Goal: Information Seeking & Learning: Learn about a topic

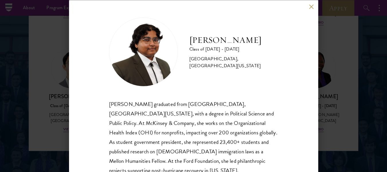
scroll to position [13, 0]
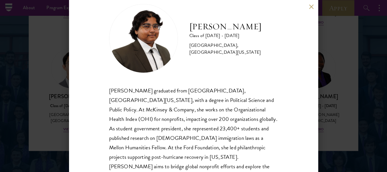
click at [313, 6] on button at bounding box center [311, 6] width 5 height 5
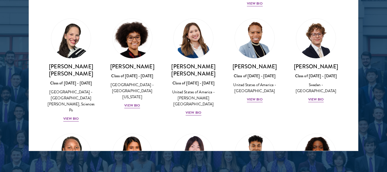
scroll to position [808, 0]
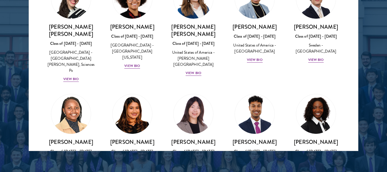
click at [9, 55] on div at bounding box center [193, 5] width 387 height 349
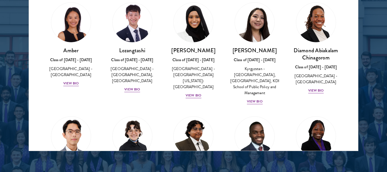
scroll to position [783, 0]
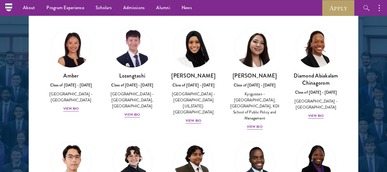
scroll to position [746, 0]
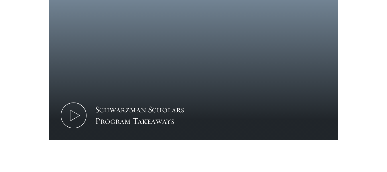
scroll to position [299, 0]
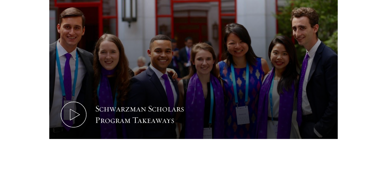
click at [46, 142] on section "Leaders of Tomorrow Schwarzman Scholars selects students of demonstrated academ…" at bounding box center [193, 40] width 387 height 268
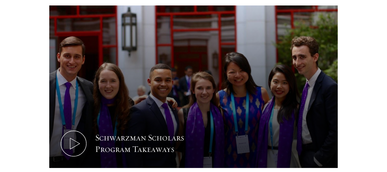
scroll to position [270, 0]
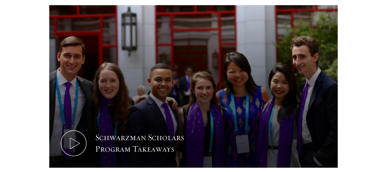
click at [27, 77] on section "Leaders of Tomorrow Schwarzman Scholars selects students of demonstrated academ…" at bounding box center [193, 69] width 387 height 268
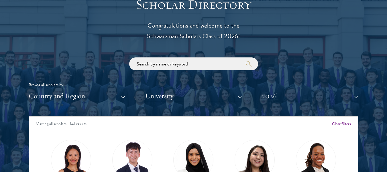
scroll to position [634, 0]
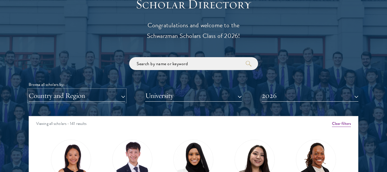
click at [91, 91] on button "Country and Region" at bounding box center [77, 96] width 97 height 12
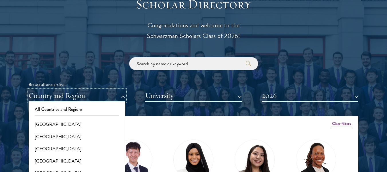
click at [91, 91] on button "Country and Region" at bounding box center [77, 96] width 97 height 12
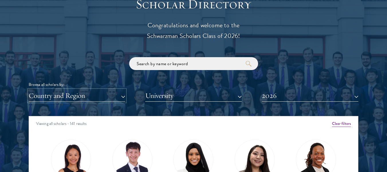
click at [91, 91] on button "Country and Region" at bounding box center [77, 96] width 97 height 12
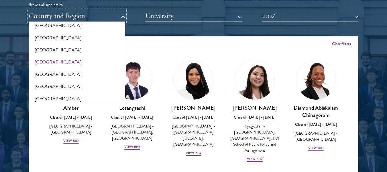
scroll to position [754, 0]
click at [51, 80] on button "[GEOGRAPHIC_DATA]" at bounding box center [76, 86] width 93 height 12
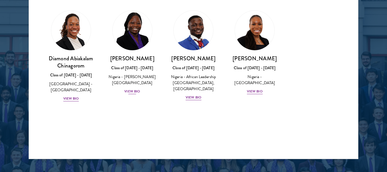
scroll to position [763, 0]
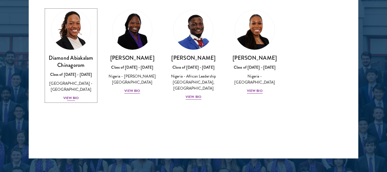
click at [70, 100] on div "View Bio" at bounding box center [71, 97] width 16 height 5
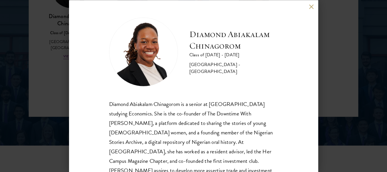
click at [312, 6] on button at bounding box center [311, 6] width 5 height 5
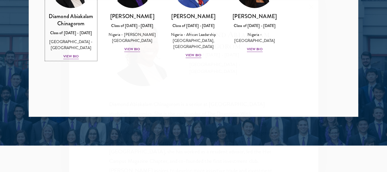
scroll to position [773, 0]
